Goal: Find specific page/section: Find specific page/section

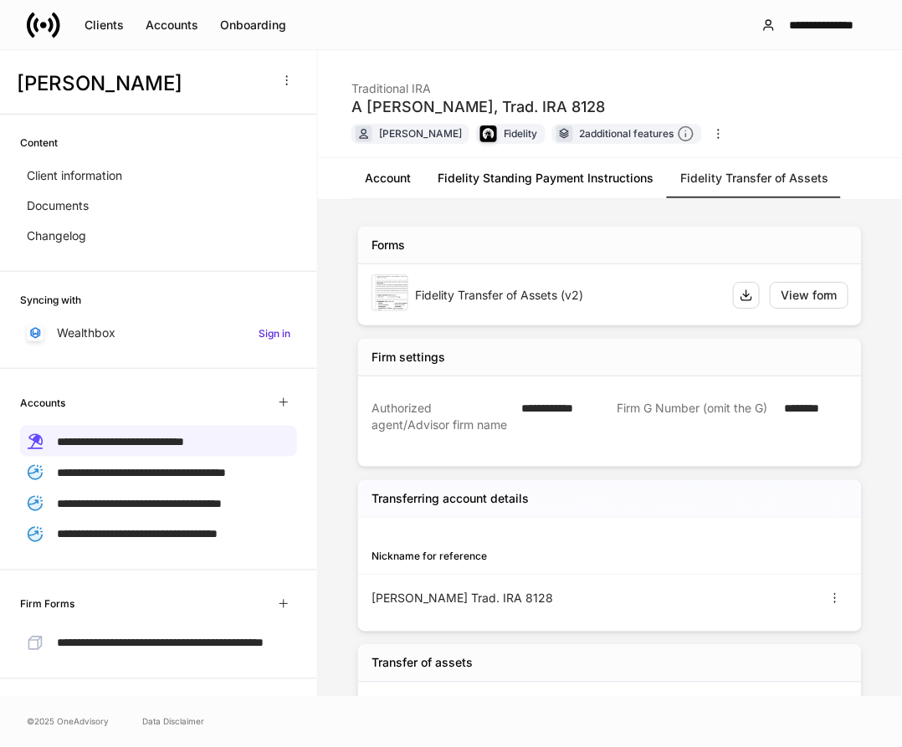
scroll to position [197, 0]
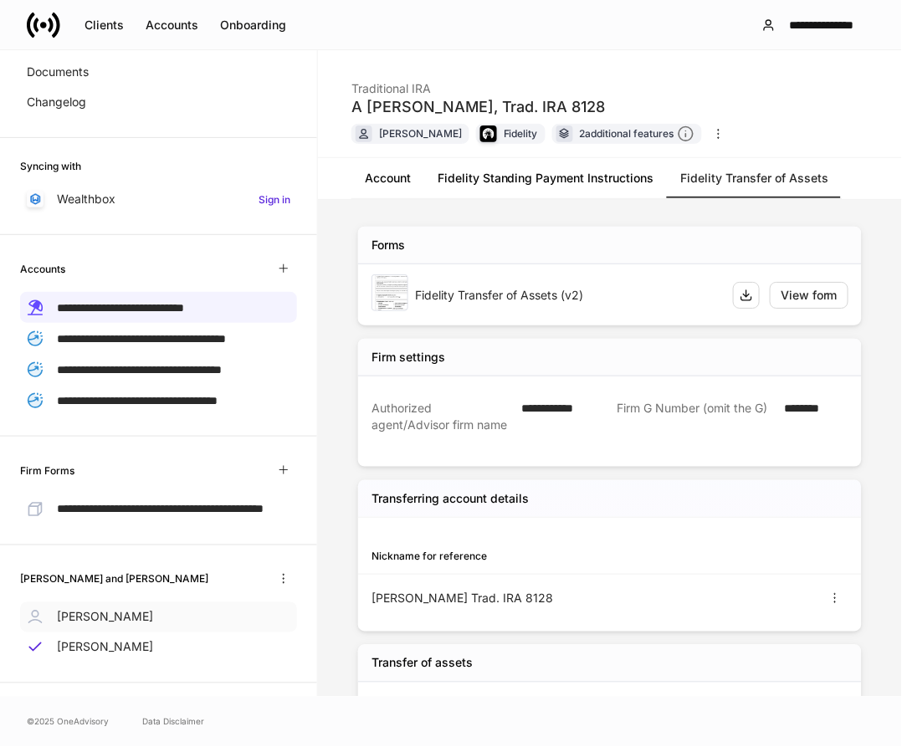
click at [121, 617] on p "[PERSON_NAME]" at bounding box center [105, 617] width 96 height 17
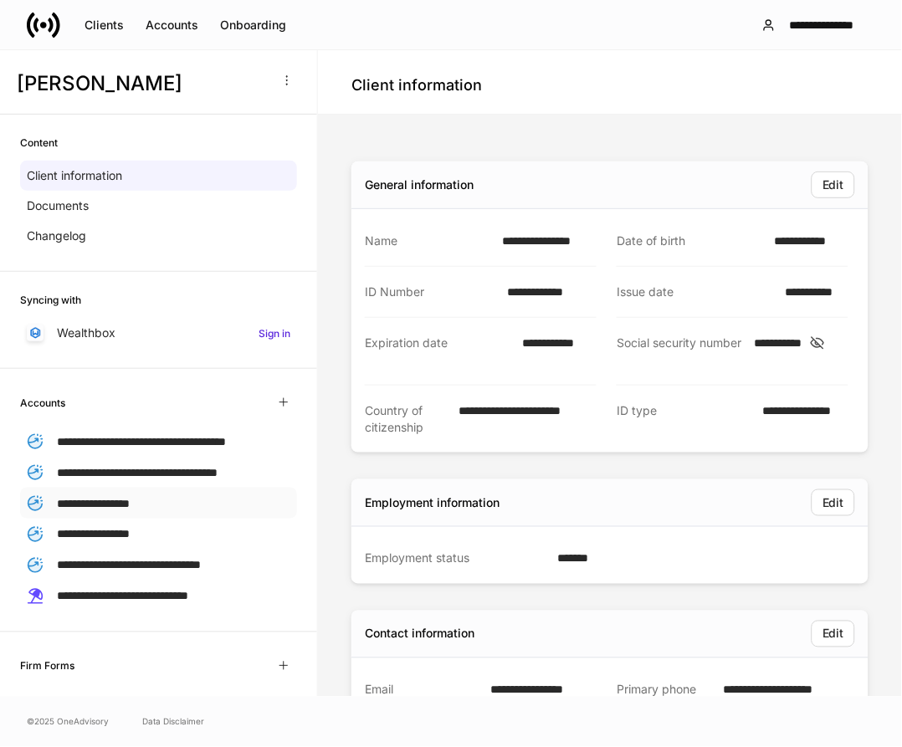
click at [120, 510] on span "**********" at bounding box center [93, 504] width 73 height 12
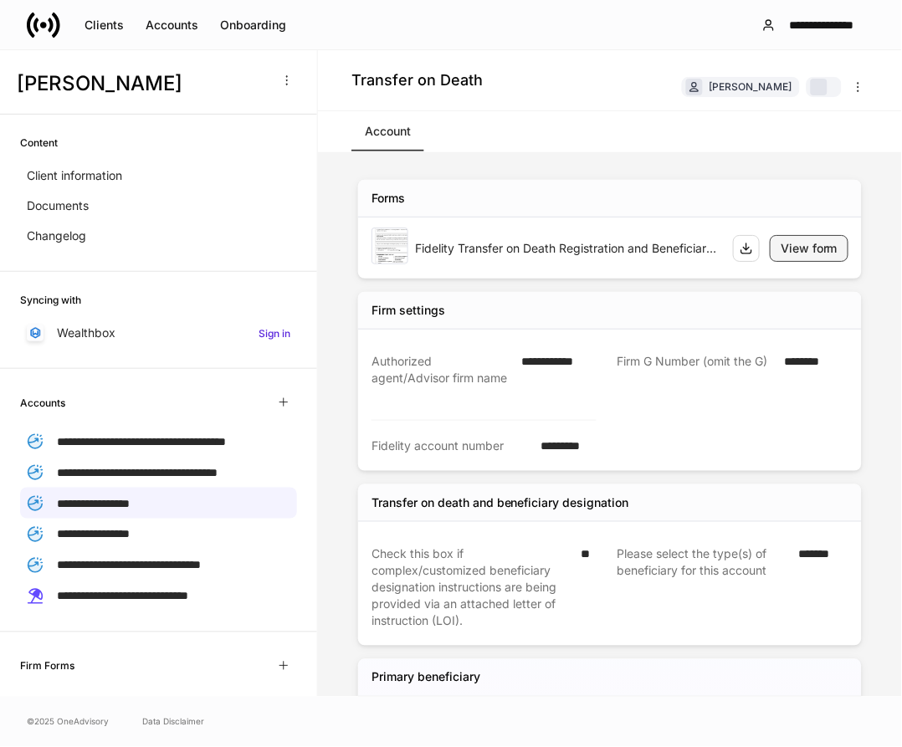
click at [792, 246] on div "View form" at bounding box center [809, 248] width 57 height 17
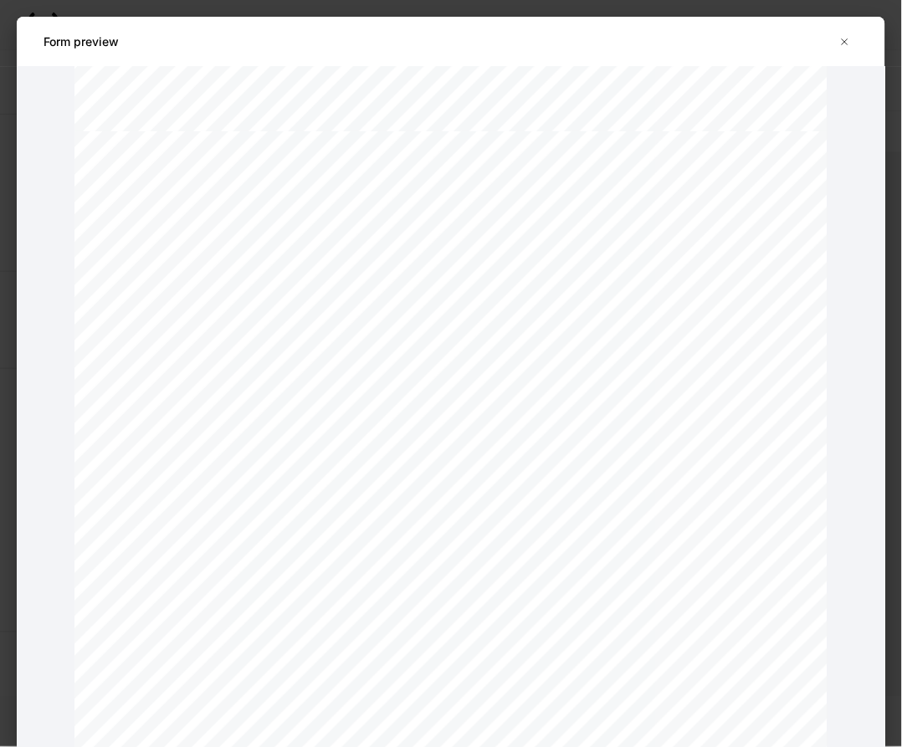
scroll to position [1022, 0]
click at [841, 44] on icon "button" at bounding box center [844, 41] width 13 height 13
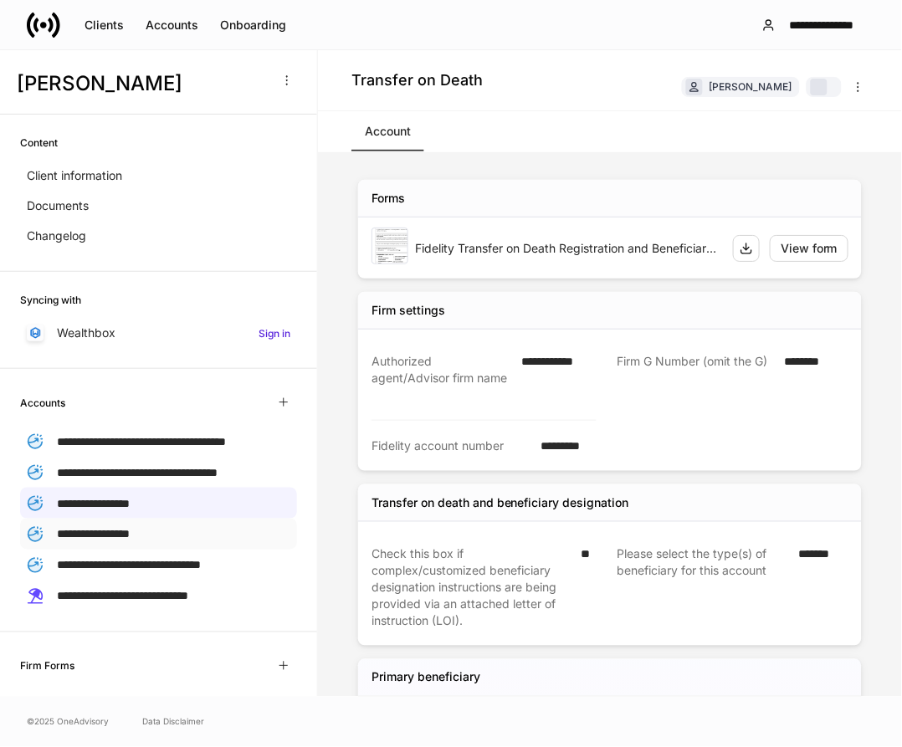
click at [130, 543] on p "**********" at bounding box center [93, 534] width 73 height 18
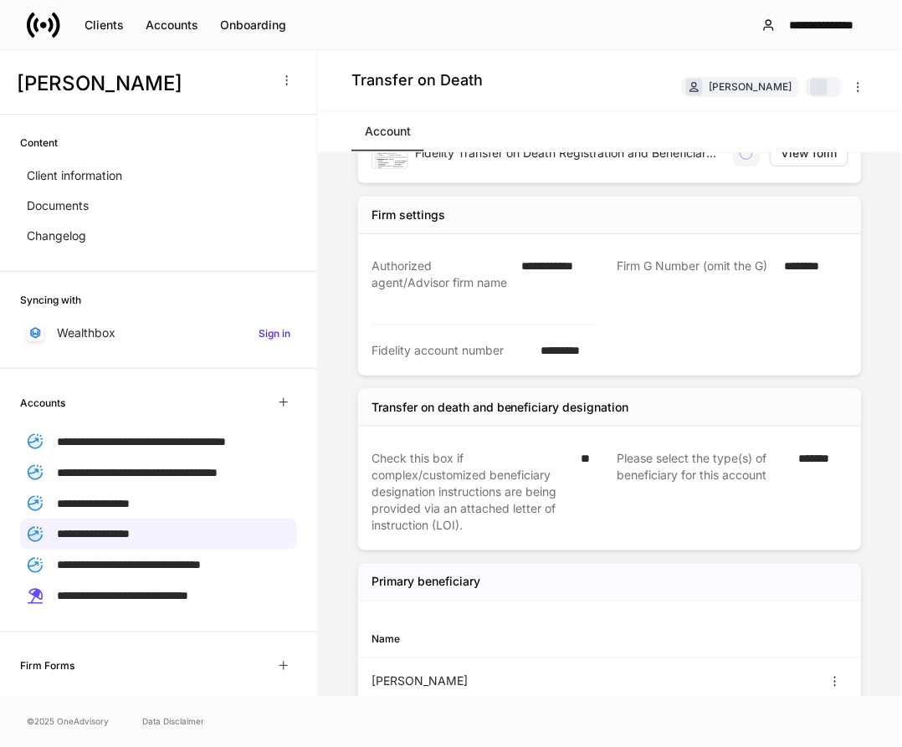
scroll to position [237, 0]
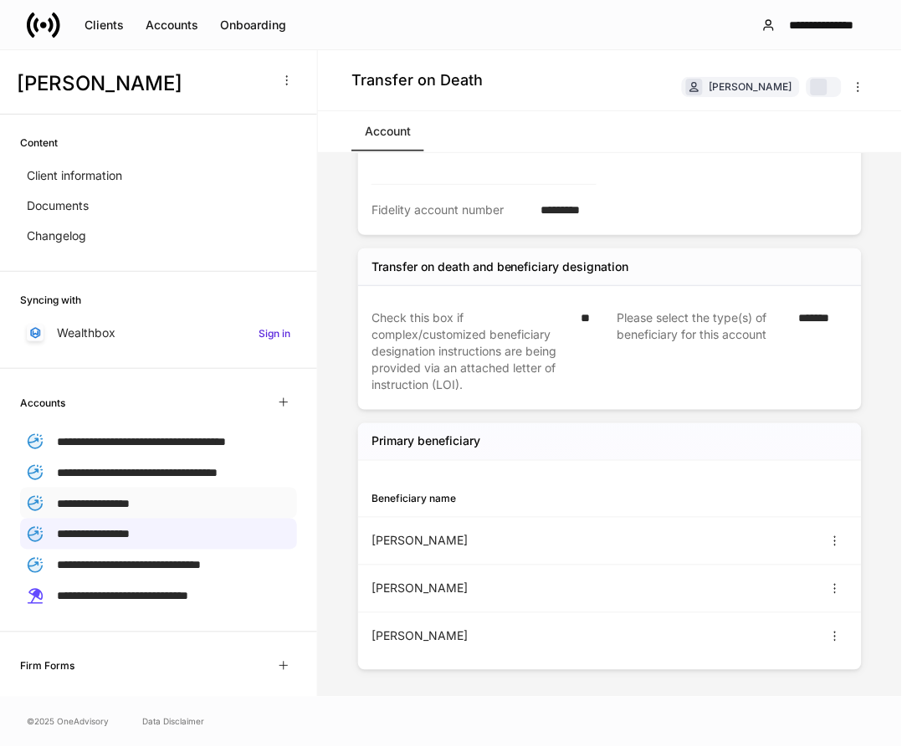
click at [130, 510] on span "**********" at bounding box center [93, 504] width 73 height 12
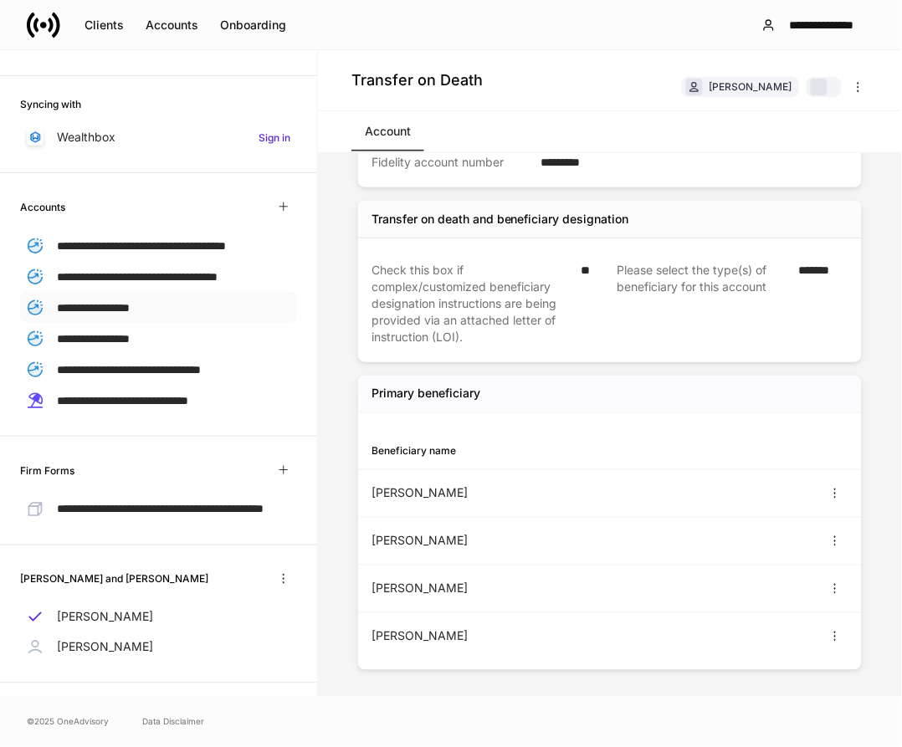
scroll to position [239, 0]
click at [115, 354] on div "**********" at bounding box center [158, 369] width 277 height 31
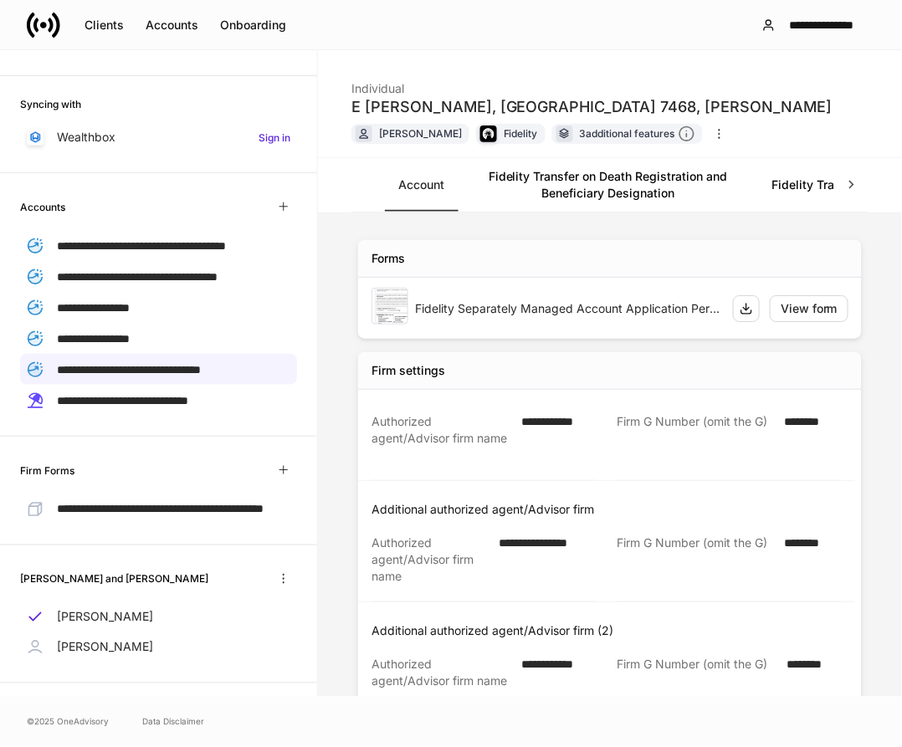
click at [616, 188] on link "Fidelity Transfer on Death Registration and Beneficiary Designation" at bounding box center [608, 185] width 301 height 54
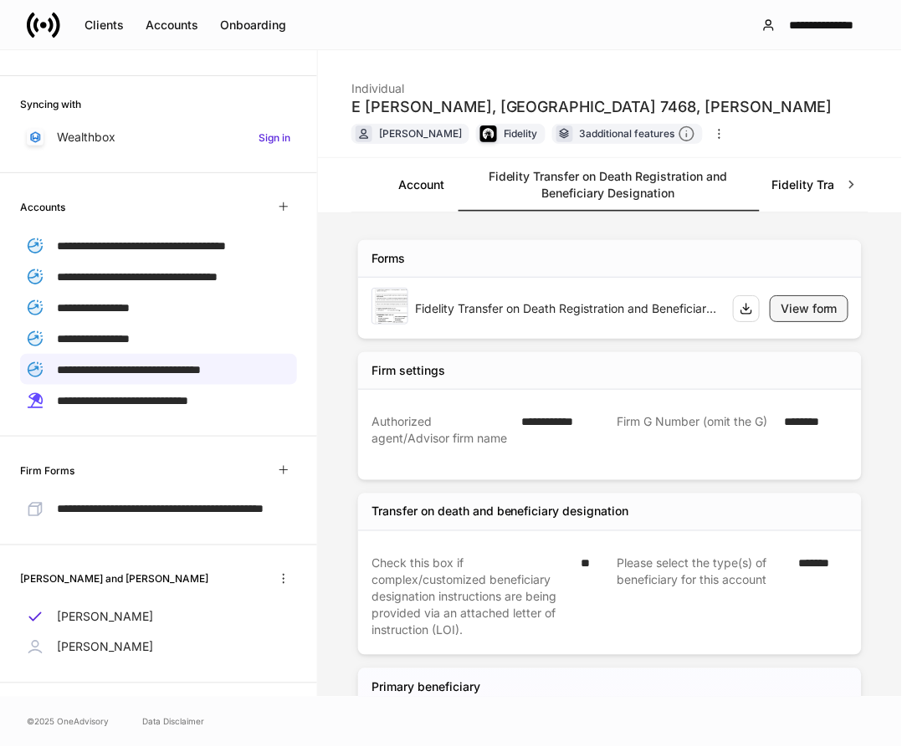
click at [781, 310] on div "View form" at bounding box center [809, 308] width 57 height 17
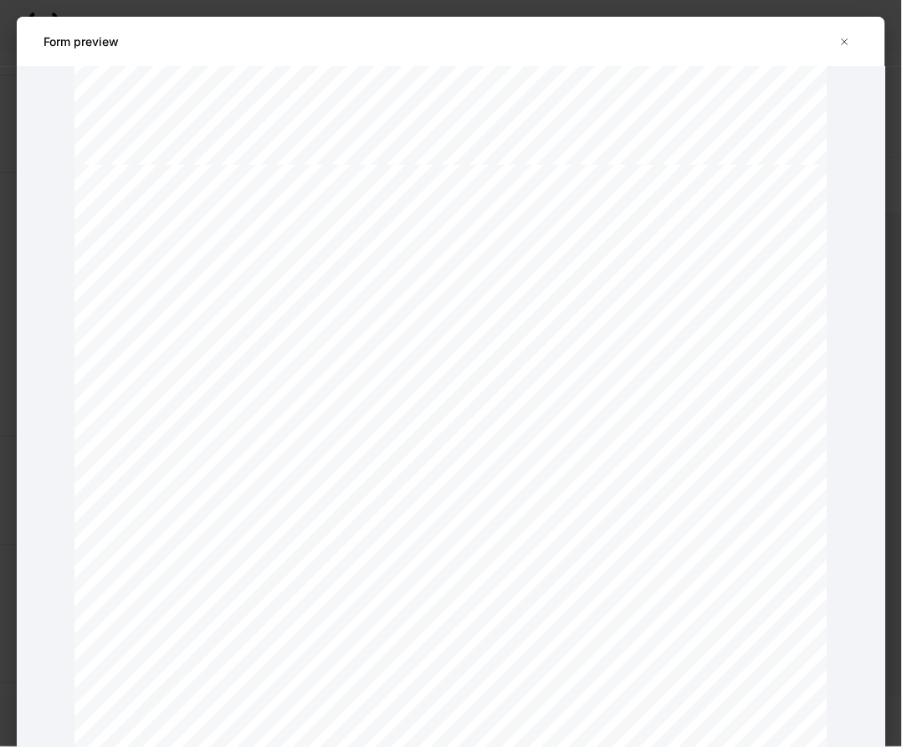
scroll to position [1208, 0]
click at [839, 35] on icon "button" at bounding box center [844, 41] width 13 height 13
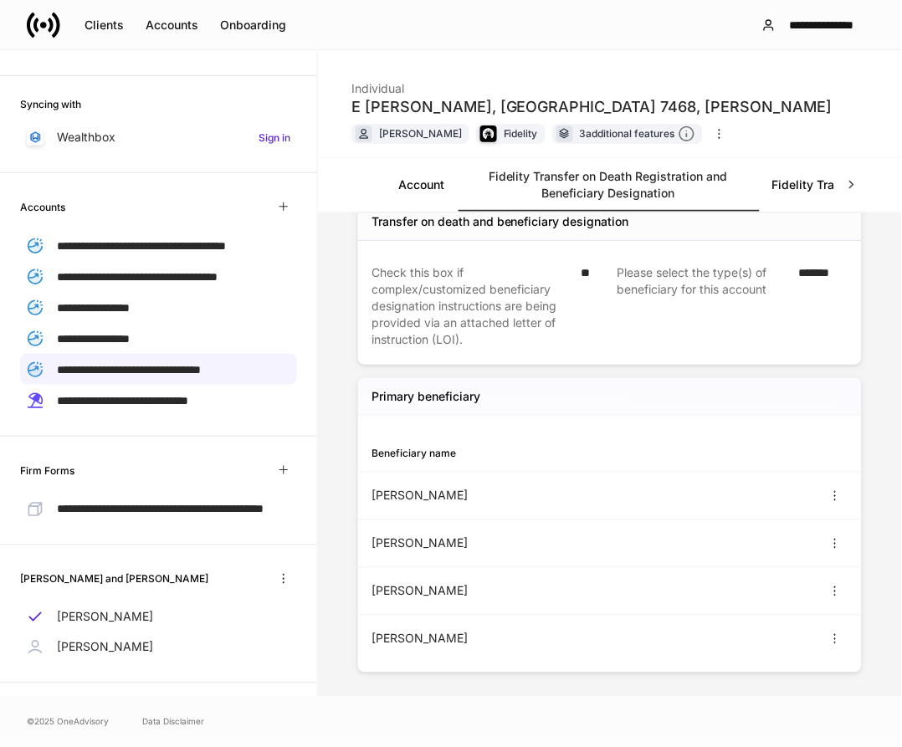
scroll to position [295, 0]
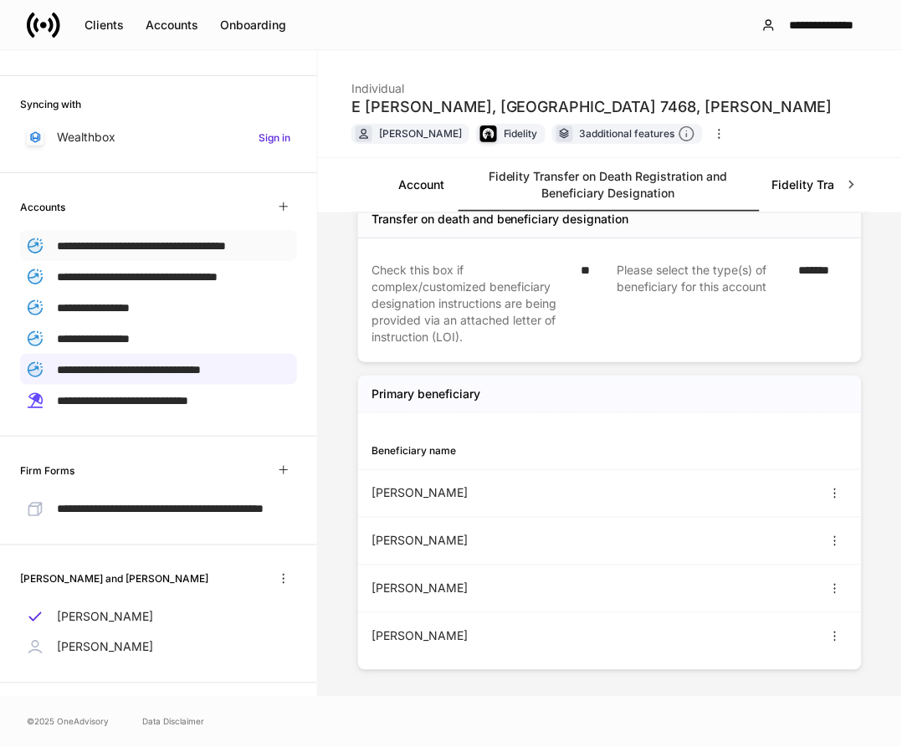
click at [132, 240] on span "**********" at bounding box center [141, 246] width 169 height 12
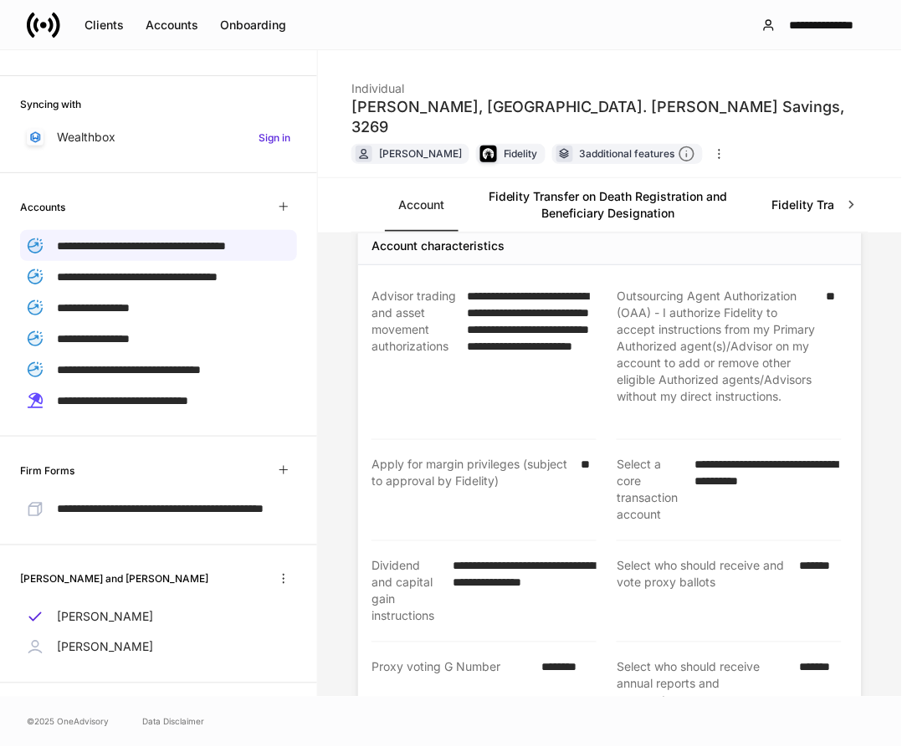
scroll to position [957, 0]
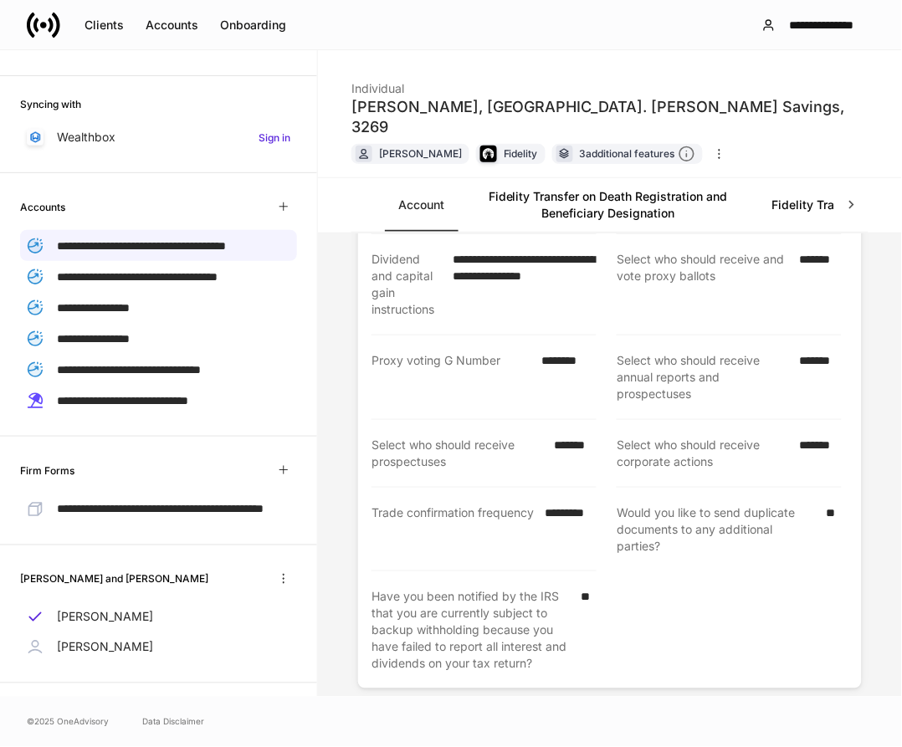
click at [615, 195] on link "Fidelity Transfer on Death Registration and Beneficiary Designation" at bounding box center [608, 205] width 301 height 54
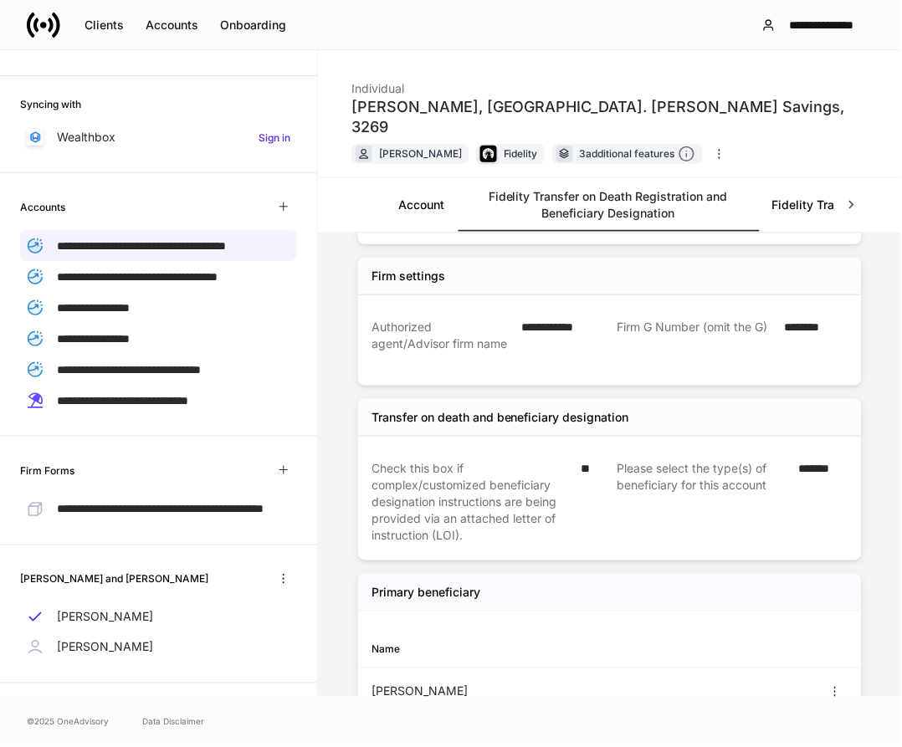
scroll to position [246, 0]
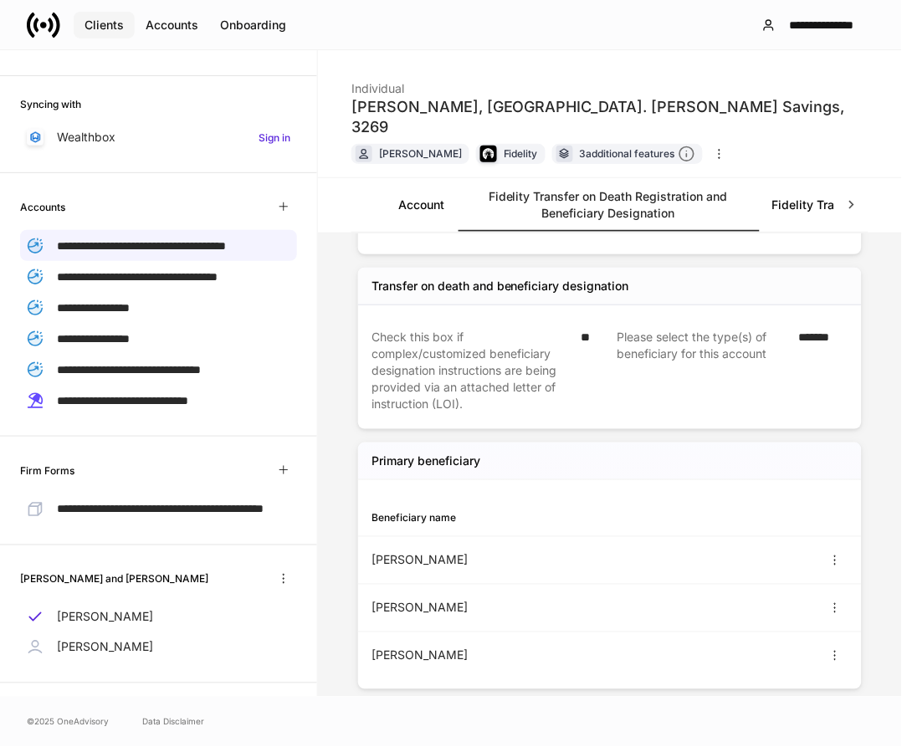
click at [100, 18] on div "Clients" at bounding box center [104, 25] width 39 height 17
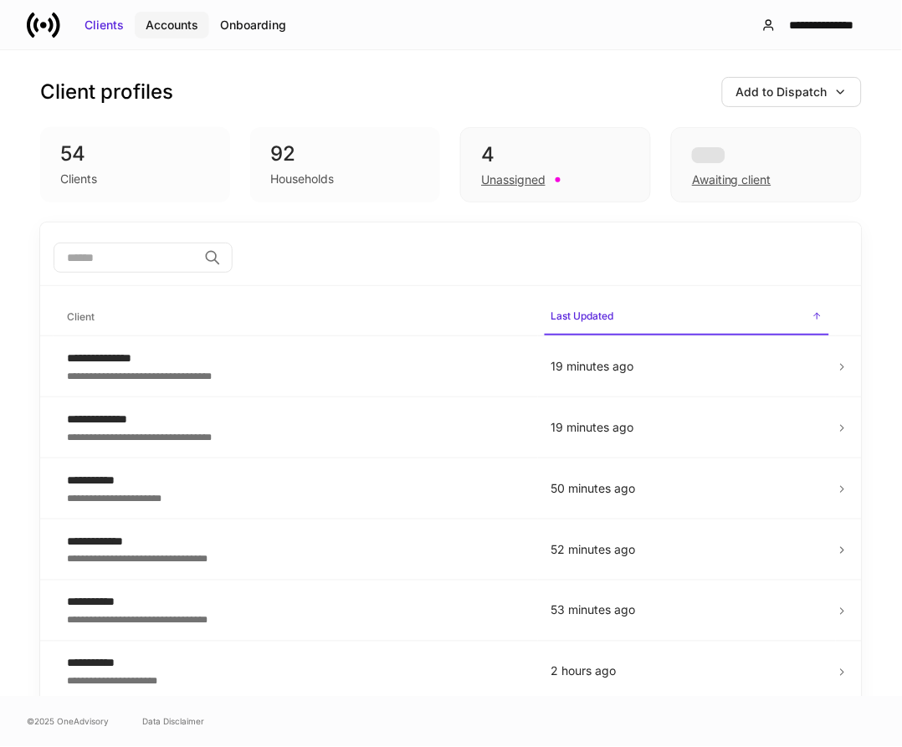
click at [177, 18] on div "Accounts" at bounding box center [172, 25] width 53 height 17
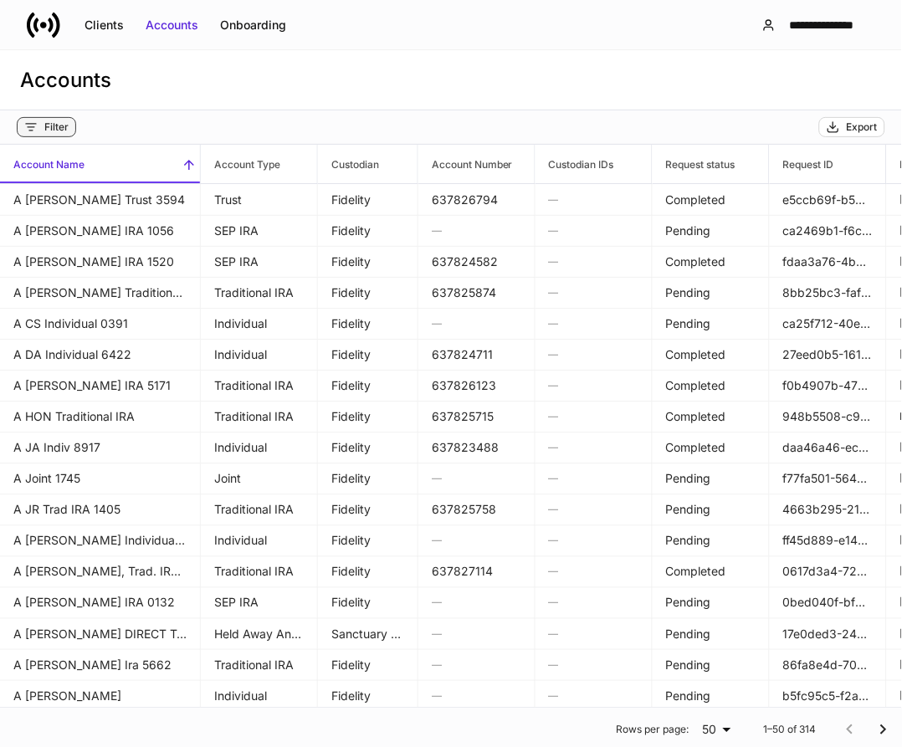
click at [57, 127] on div "Filter" at bounding box center [56, 126] width 24 height 13
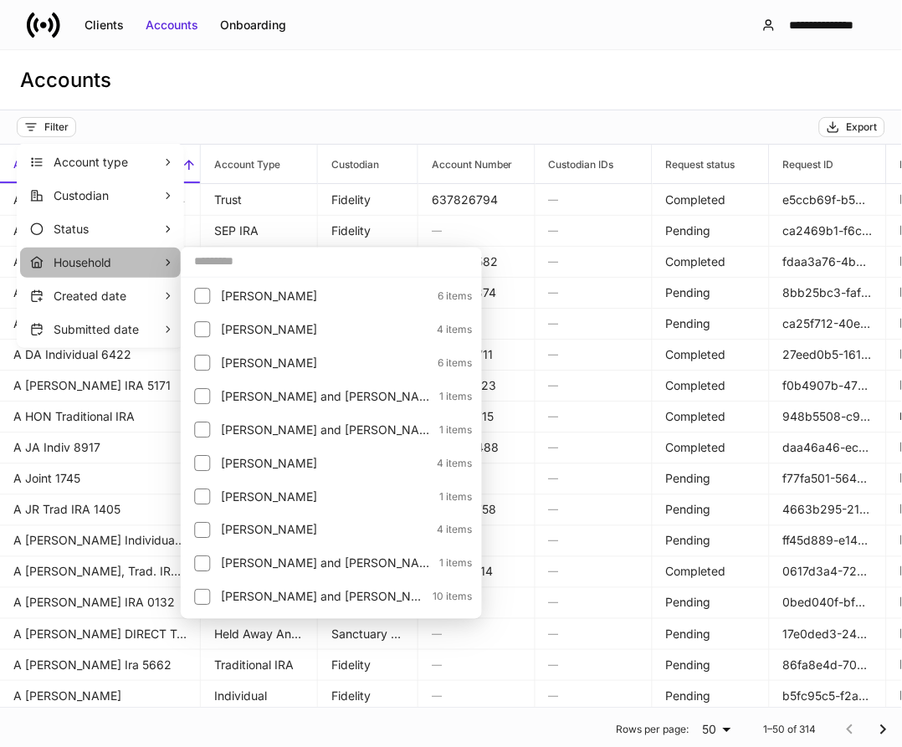
click at [123, 269] on p "Household" at bounding box center [108, 262] width 109 height 17
click at [237, 266] on input "text" at bounding box center [331, 261] width 301 height 30
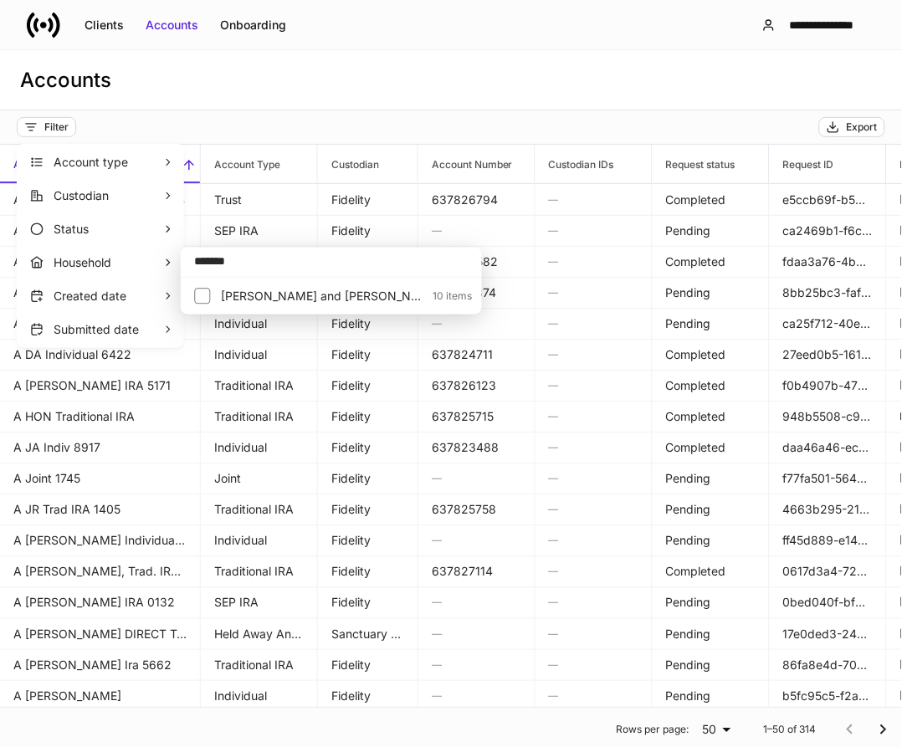
type input "*******"
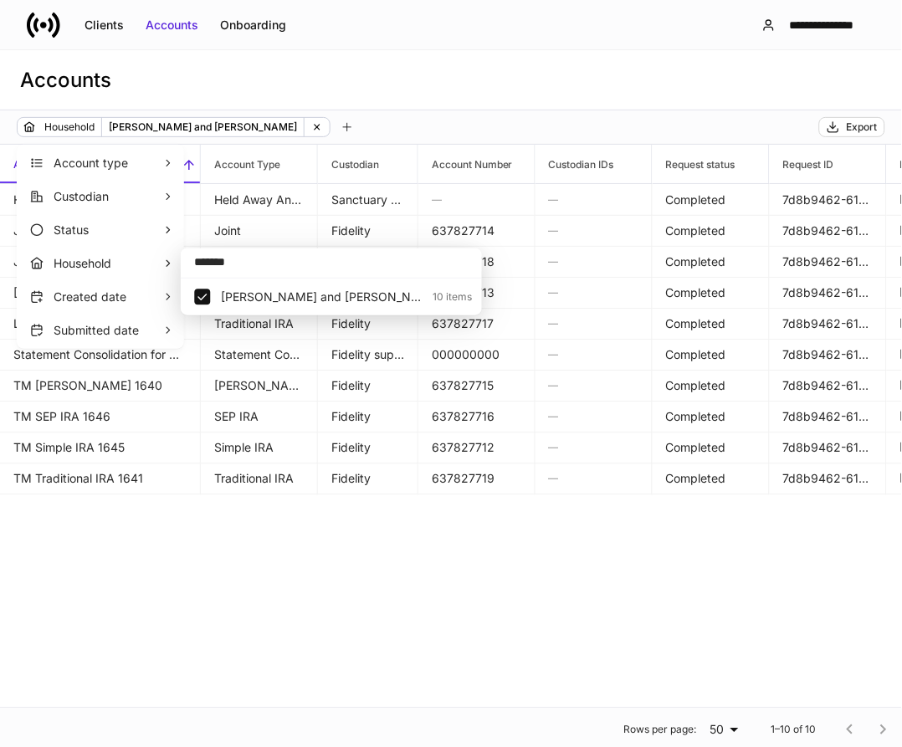
click at [479, 628] on div at bounding box center [451, 373] width 902 height 747
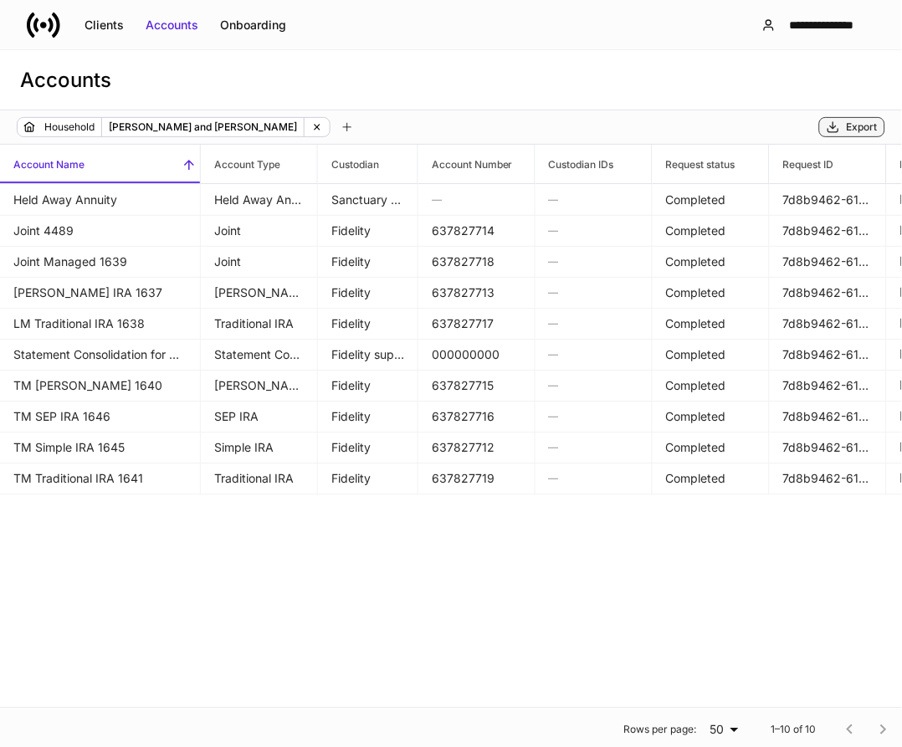
click at [848, 126] on div "Export" at bounding box center [862, 126] width 31 height 13
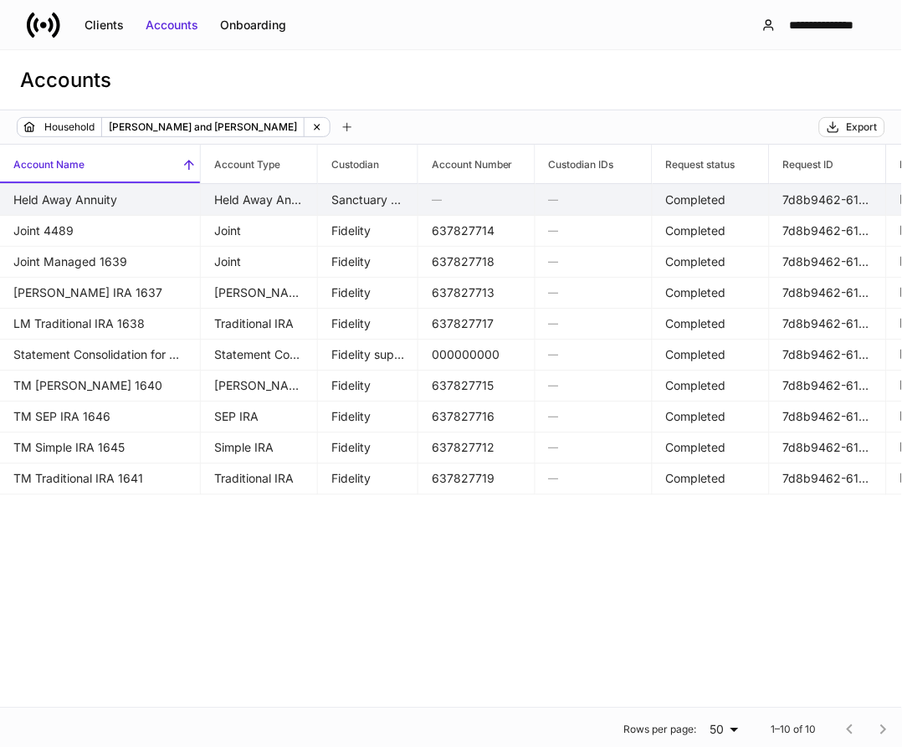
click at [122, 187] on td "Held Away Annuity" at bounding box center [100, 200] width 201 height 32
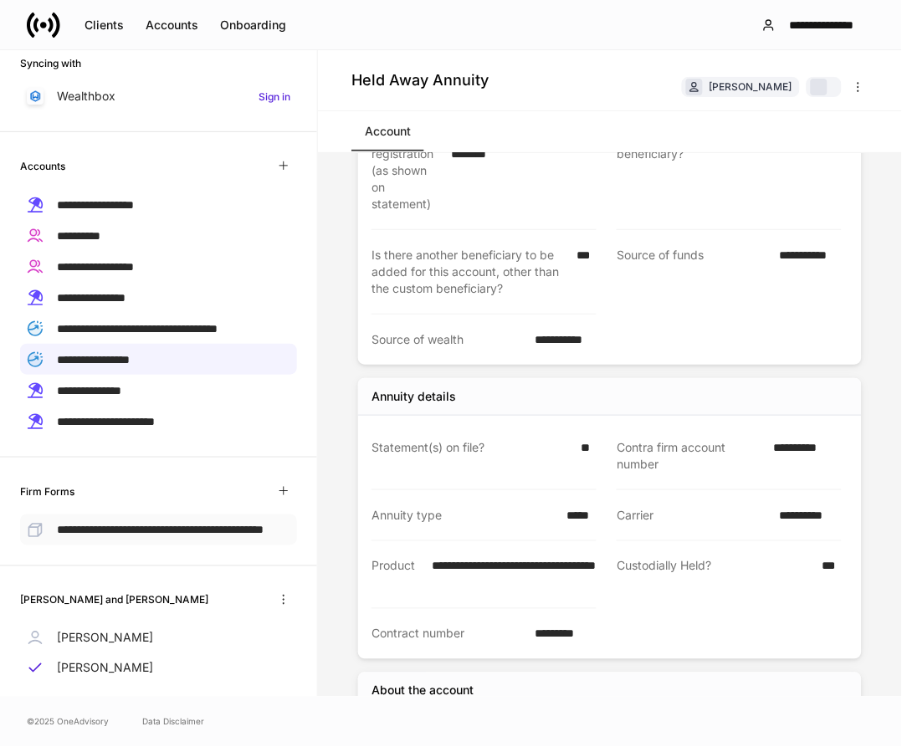
scroll to position [283, 0]
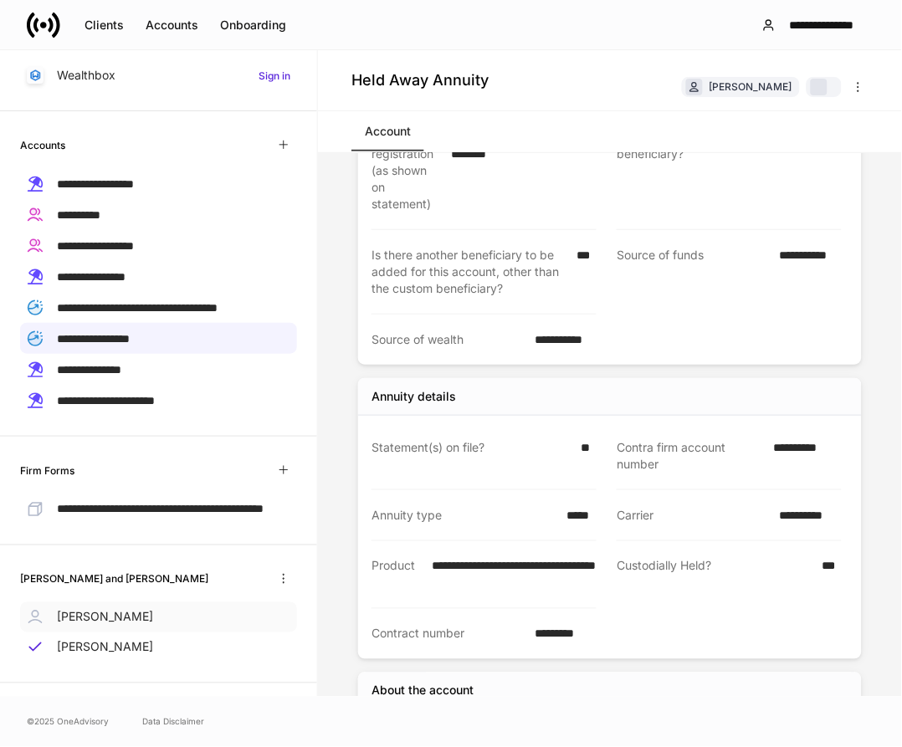
click at [109, 613] on p "[PERSON_NAME]" at bounding box center [105, 617] width 96 height 17
